Goal: Transaction & Acquisition: Obtain resource

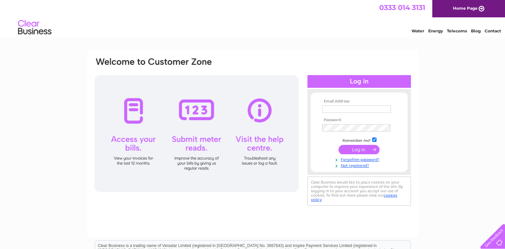
click at [338, 107] on input "text" at bounding box center [356, 108] width 69 height 7
type input "dacreag@mail.com"
click at [366, 149] on input "submit" at bounding box center [358, 149] width 41 height 9
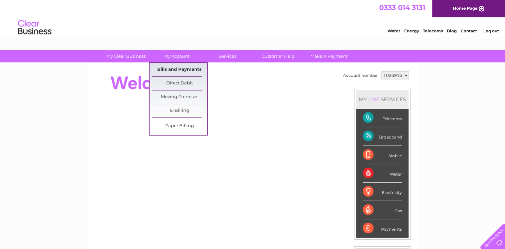
click at [178, 68] on link "Bills and Payments" at bounding box center [179, 69] width 55 height 13
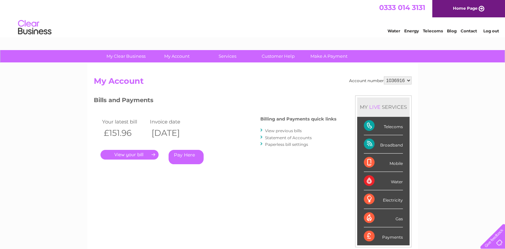
click at [144, 154] on link "." at bounding box center [129, 155] width 58 height 10
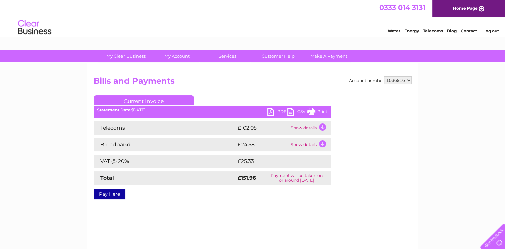
click at [278, 112] on link "PDF" at bounding box center [277, 113] width 20 height 10
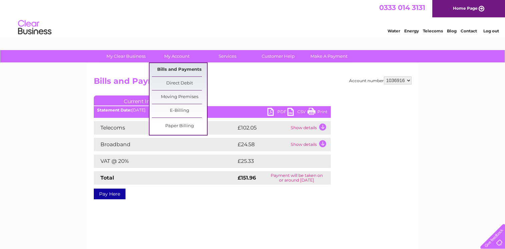
click at [183, 69] on link "Bills and Payments" at bounding box center [179, 69] width 55 height 13
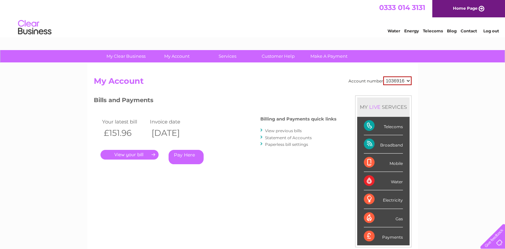
click at [287, 130] on link "View previous bills" at bounding box center [283, 130] width 37 height 5
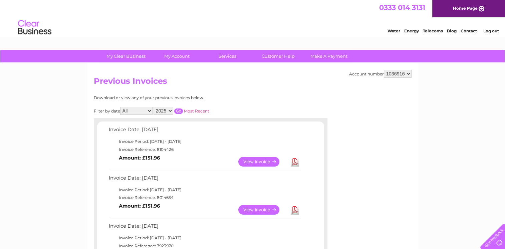
click at [251, 210] on link "View" at bounding box center [262, 210] width 49 height 10
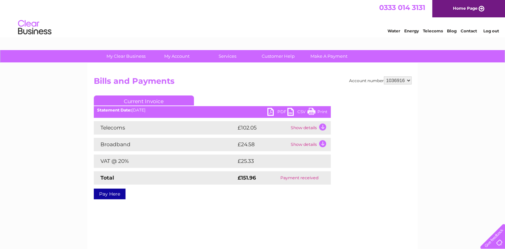
click at [279, 112] on link "PDF" at bounding box center [277, 113] width 20 height 10
click at [491, 31] on link "Log out" at bounding box center [491, 30] width 16 height 5
